Goal: Communication & Community: Participate in discussion

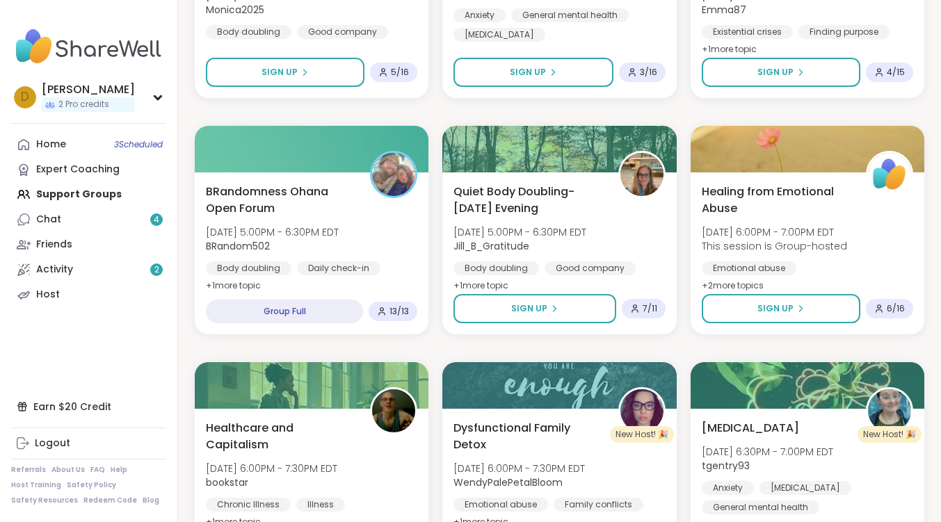
scroll to position [2018, 0]
click at [100, 129] on nav "D [PERSON_NAME] 2 Pro credits Profile Membership Settings Help Home 3 Scheduled…" at bounding box center [89, 261] width 178 height 522
click at [99, 141] on link "Home 3 Scheduled" at bounding box center [88, 144] width 155 height 25
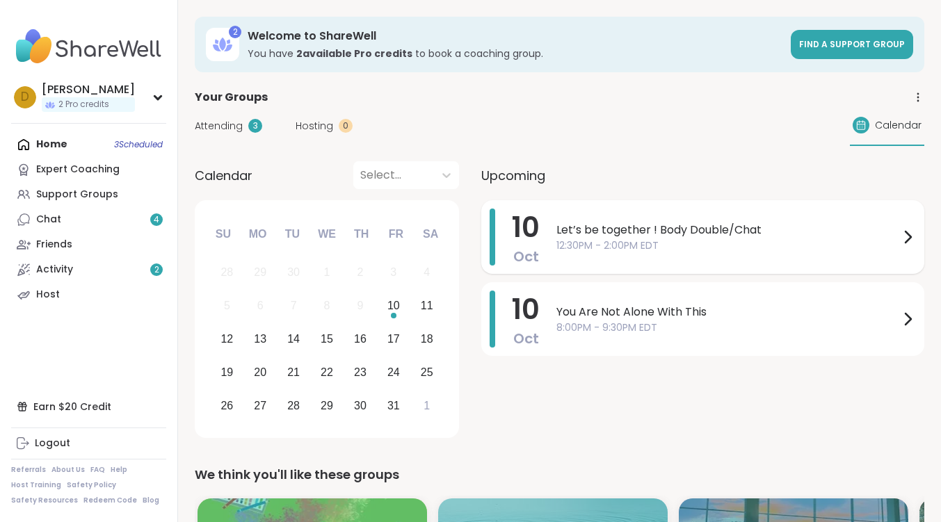
click at [645, 229] on span "Let’s be together ! Body Double/Chat" at bounding box center [728, 230] width 343 height 17
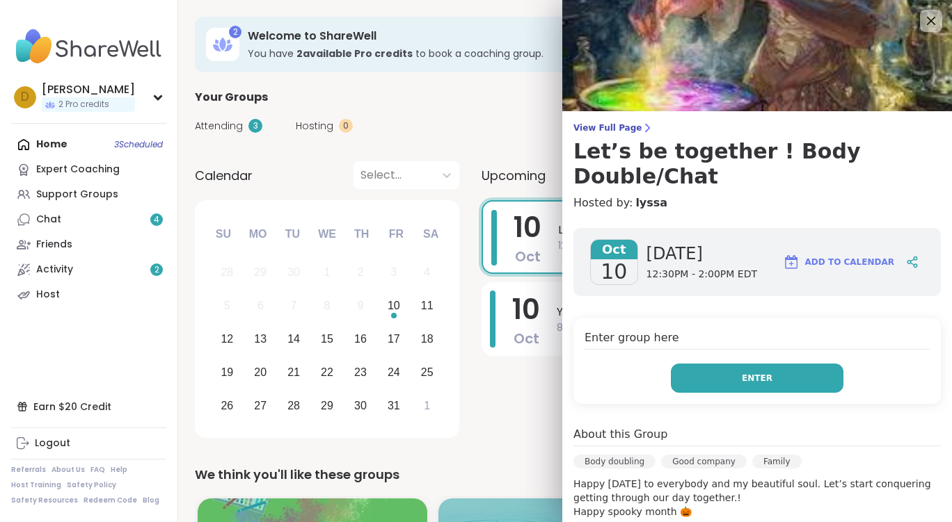
click at [742, 372] on span "Enter" at bounding box center [757, 378] width 31 height 13
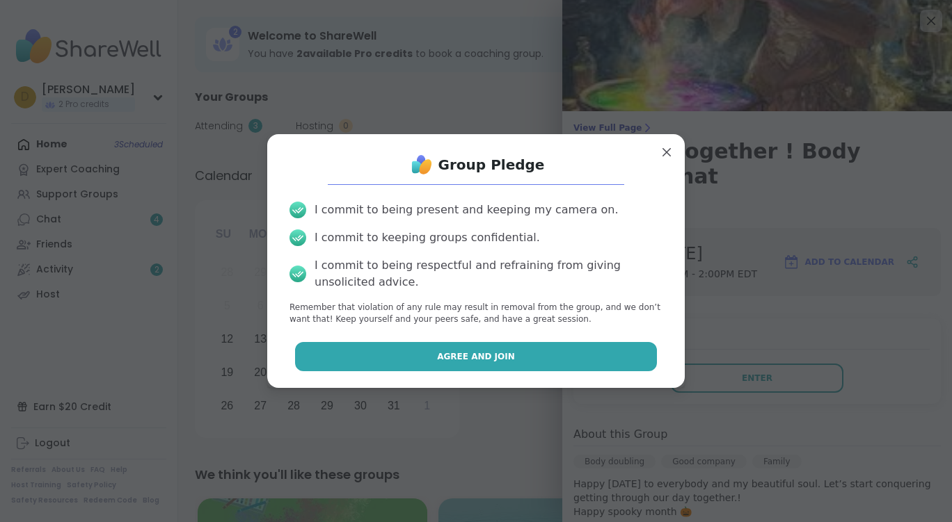
click at [531, 360] on button "Agree and Join" at bounding box center [476, 356] width 362 height 29
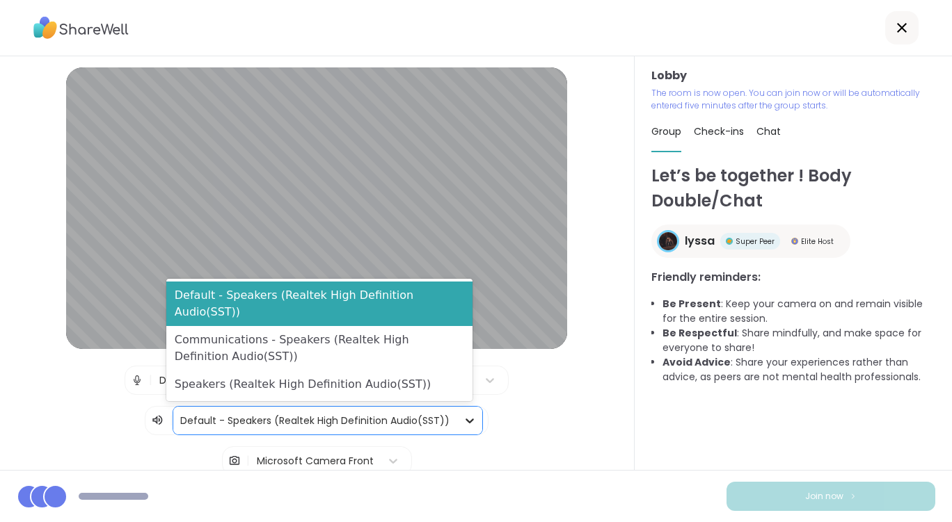
click at [463, 420] on icon at bounding box center [470, 421] width 14 height 14
click at [509, 413] on div "| Default - Microphone Array (Realtek High Definition Audio(SST)) | 3 results a…" at bounding box center [317, 401] width 570 height 70
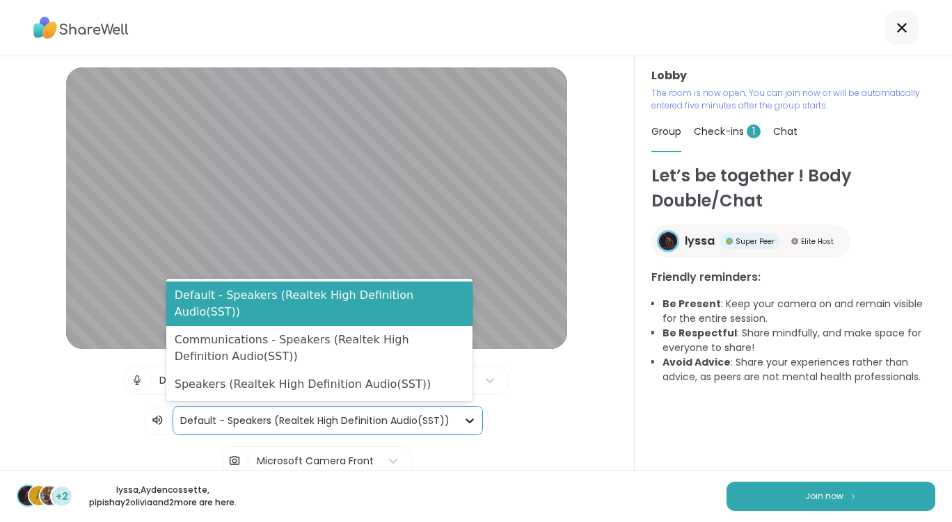
click at [463, 419] on icon at bounding box center [470, 421] width 14 height 14
click at [504, 401] on div "| Default - Microphone Array (Realtek High Definition Audio(SST)) | 3 results a…" at bounding box center [317, 401] width 570 height 70
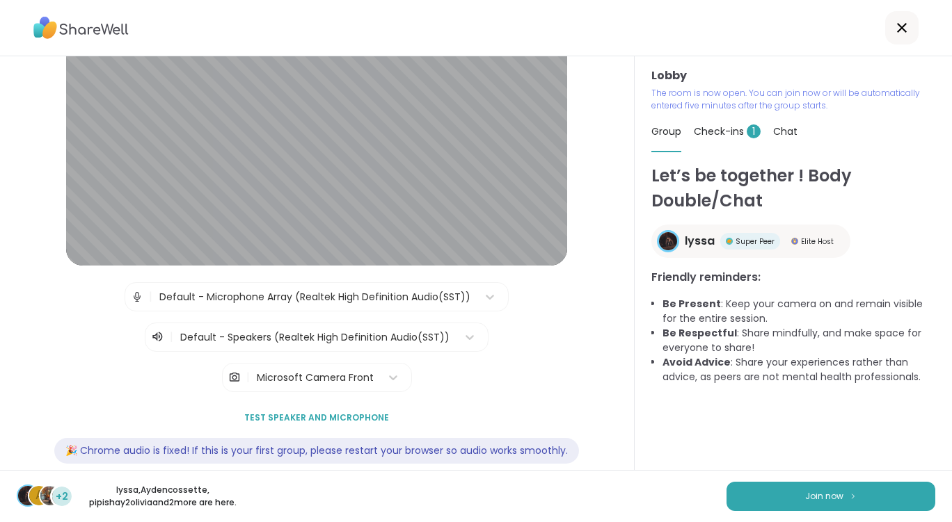
scroll to position [105, 0]
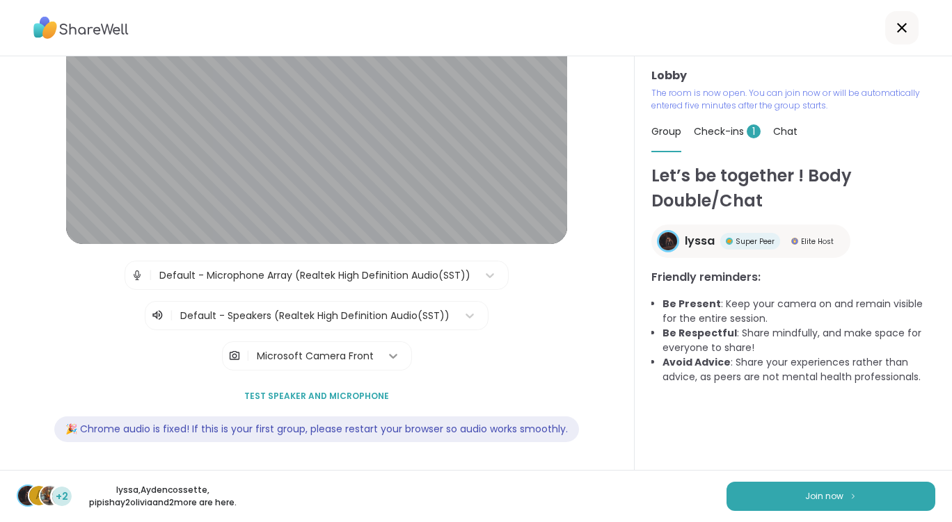
click at [389, 356] on icon at bounding box center [393, 356] width 8 height 5
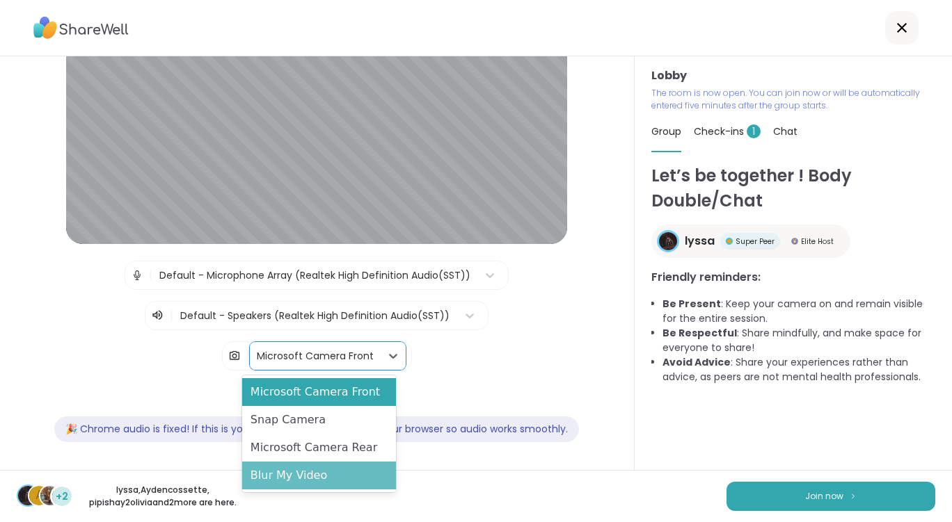
click at [356, 475] on div "Blur My Video" at bounding box center [319, 476] width 154 height 28
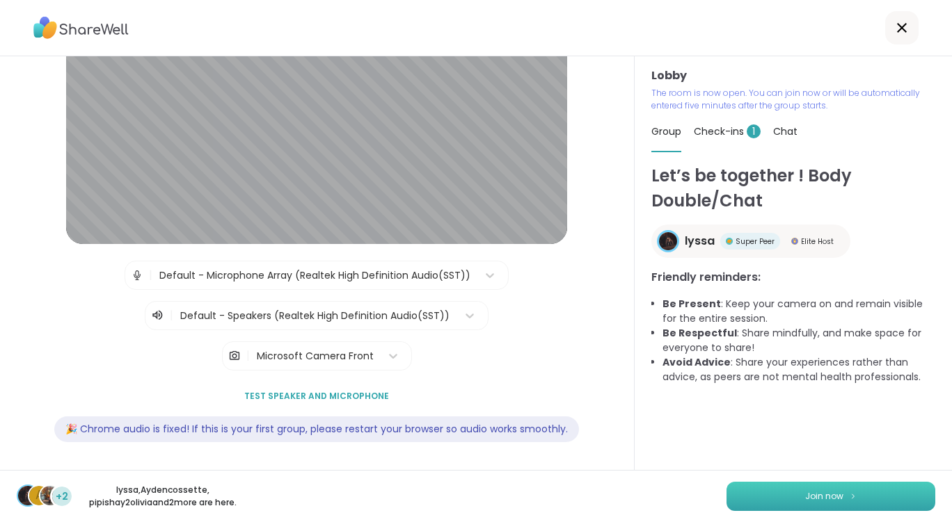
click at [745, 499] on button "Join now" at bounding box center [830, 496] width 209 height 29
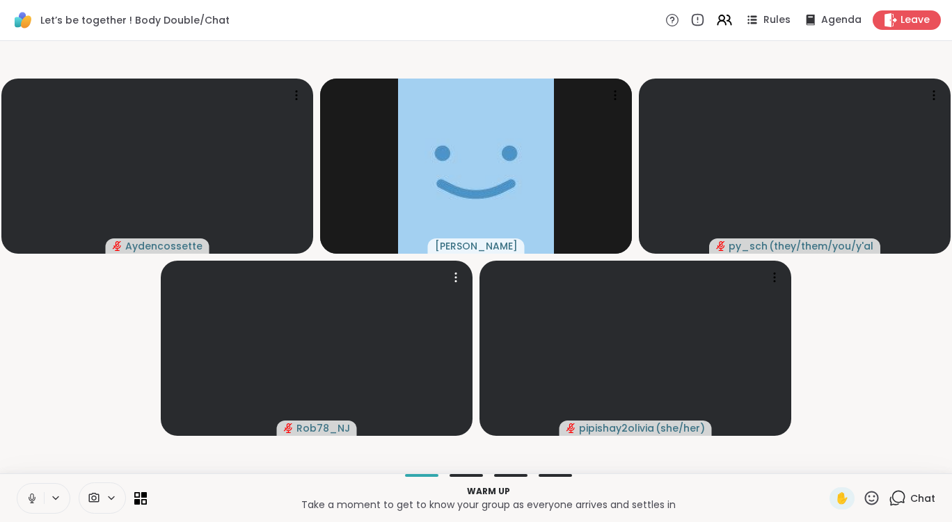
click at [35, 494] on icon at bounding box center [32, 499] width 13 height 13
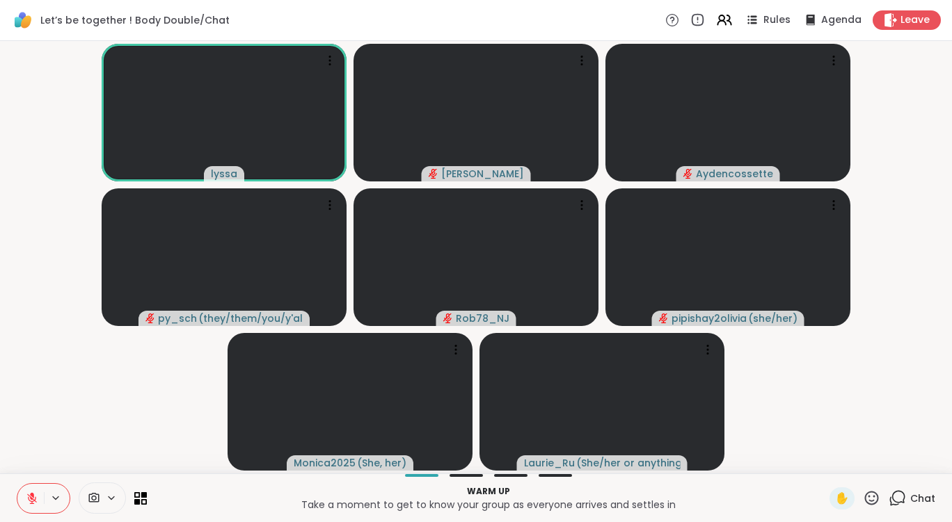
click at [893, 505] on icon at bounding box center [896, 498] width 17 height 17
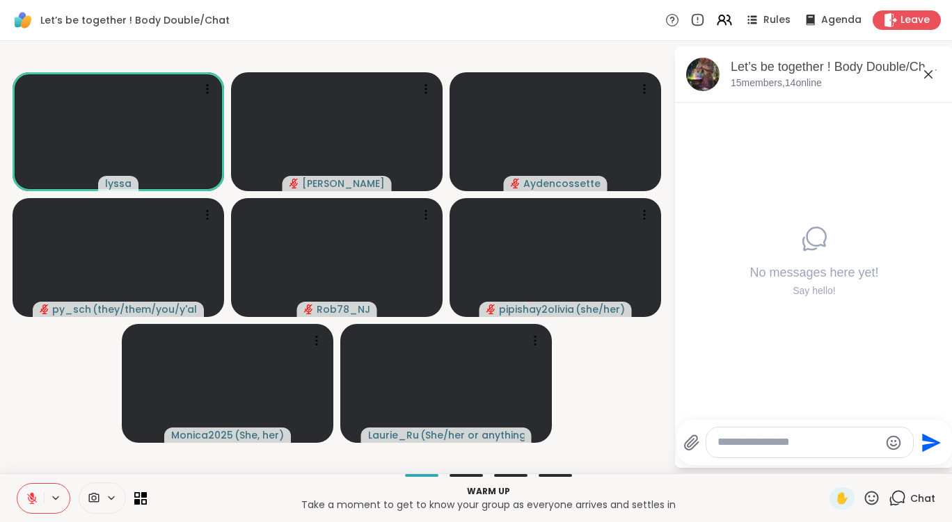
click at [791, 434] on div at bounding box center [809, 443] width 207 height 30
click at [789, 439] on textarea "Type your message" at bounding box center [798, 443] width 162 height 15
type textarea "***"
click at [924, 440] on icon "Send" at bounding box center [933, 442] width 19 height 19
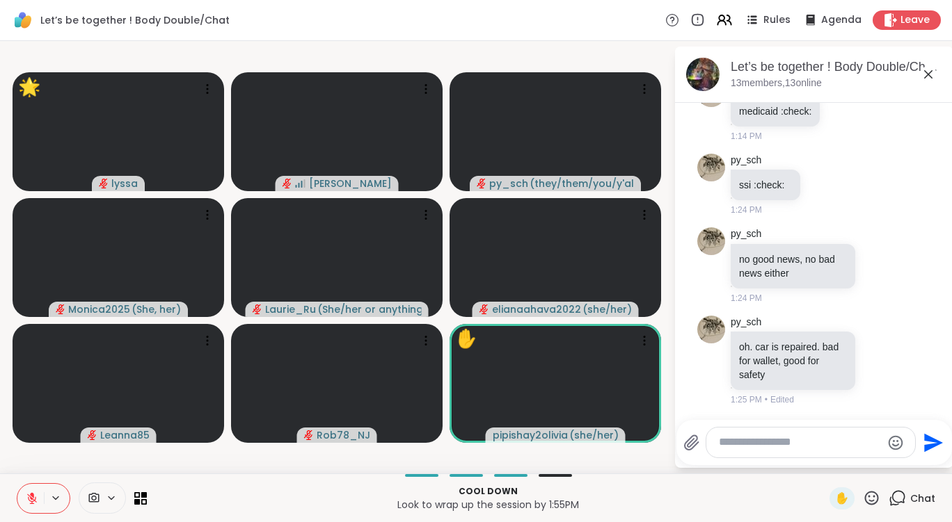
scroll to position [1823, 0]
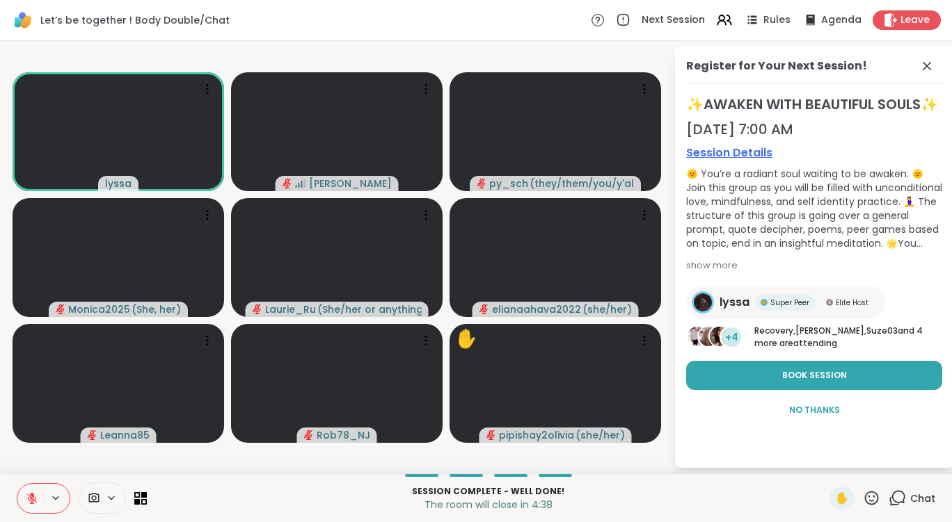
click at [34, 499] on icon at bounding box center [32, 499] width 13 height 13
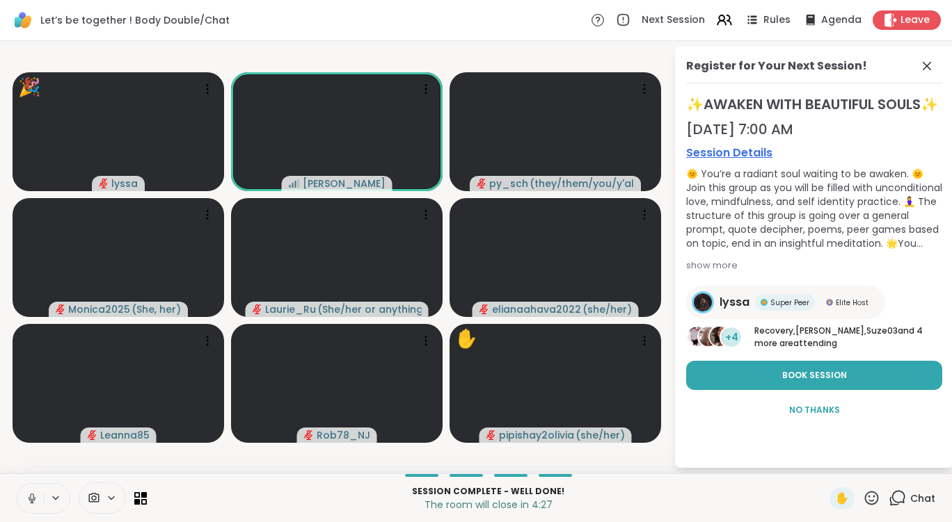
click at [792, 417] on span "No Thanks" at bounding box center [814, 410] width 51 height 13
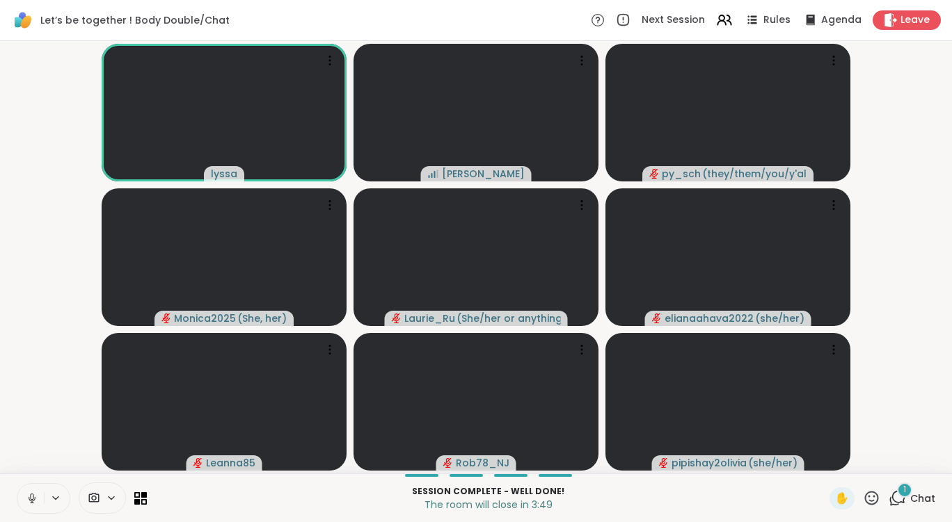
click at [33, 500] on icon at bounding box center [32, 499] width 7 height 4
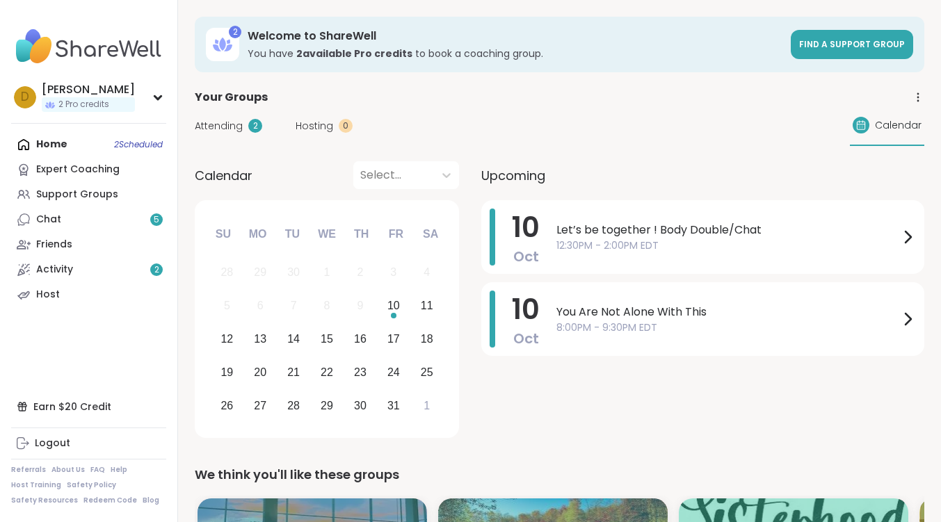
click at [56, 214] on div "Chat 5" at bounding box center [48, 220] width 25 height 14
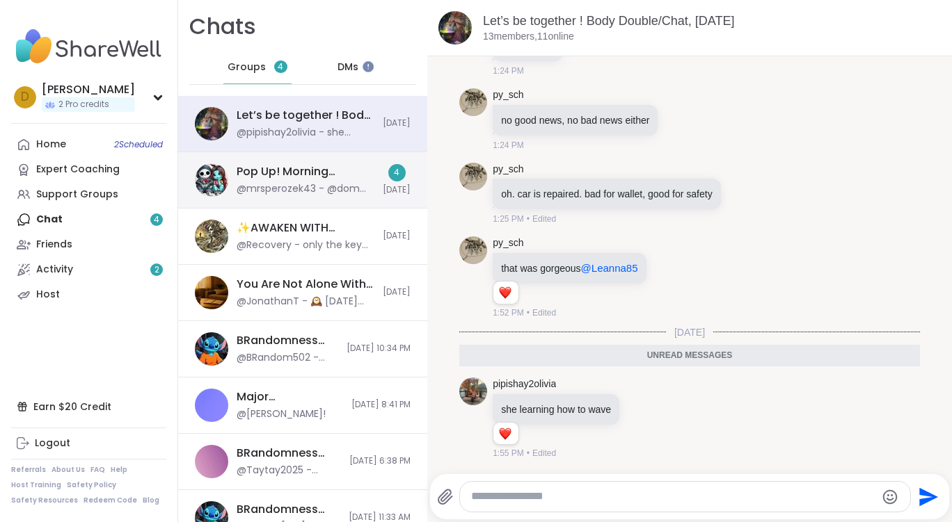
click at [330, 173] on div "Pop Up! Morning Session!, [DATE]" at bounding box center [306, 171] width 138 height 15
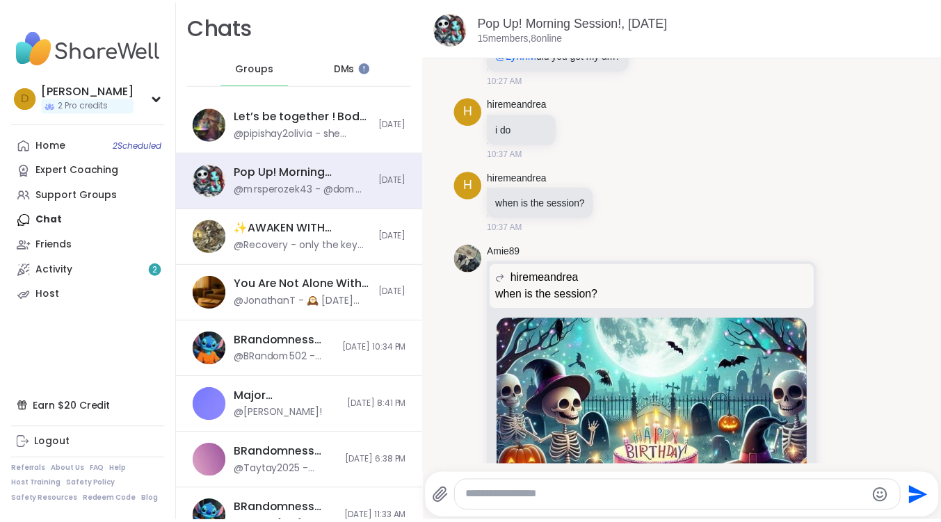
scroll to position [1430, 0]
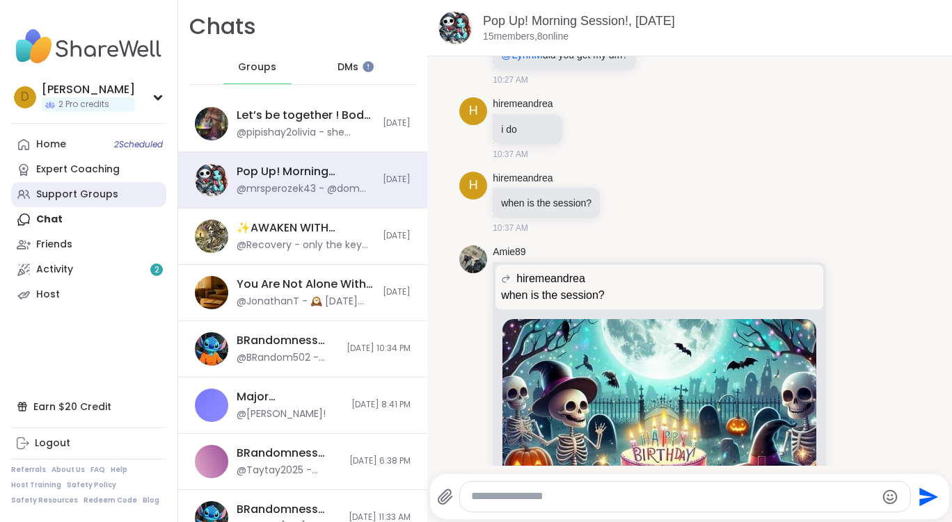
click at [91, 200] on div "Support Groups" at bounding box center [77, 195] width 82 height 14
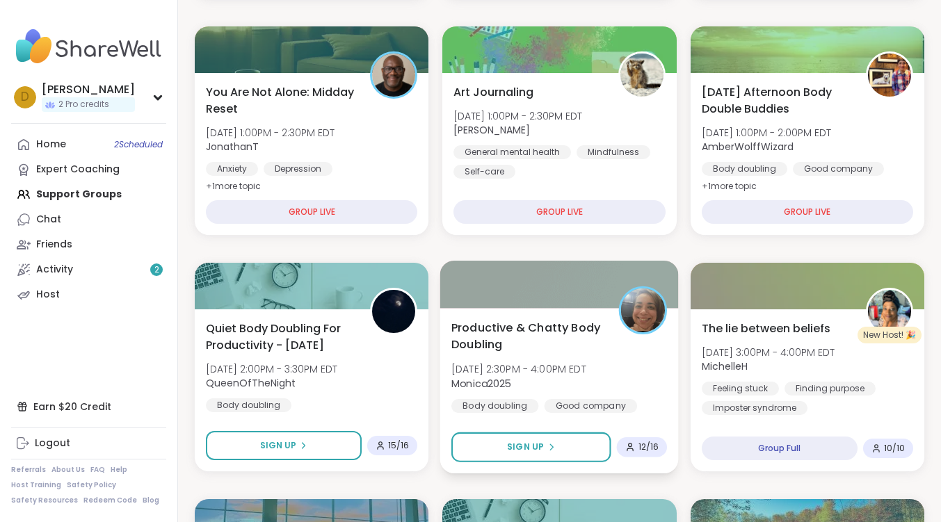
scroll to position [487, 0]
